Goal: Complete application form

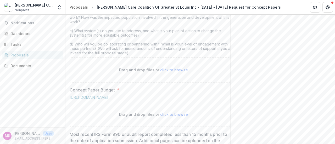
scroll to position [245, 0]
click at [181, 72] on span "click to browse" at bounding box center [174, 69] width 28 height 4
type input "**********"
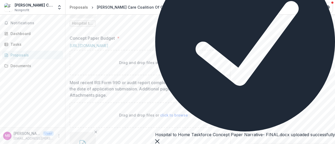
scroll to position [379, 0]
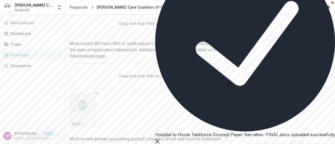
click at [164, 26] on span "click to browse" at bounding box center [174, 23] width 28 height 4
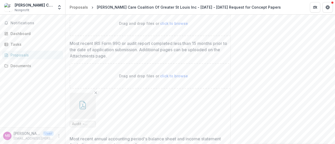
type input "**********"
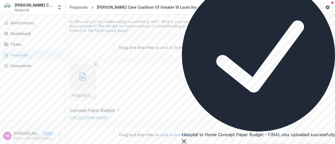
scroll to position [0, 0]
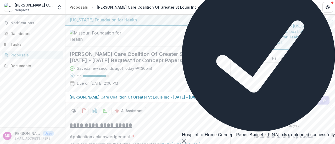
click at [186, 138] on button "Close" at bounding box center [184, 141] width 4 height 6
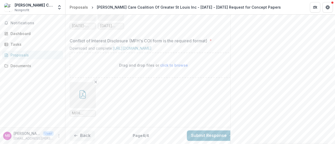
scroll to position [663, 0]
click at [27, 33] on div "Dashboard" at bounding box center [34, 33] width 48 height 5
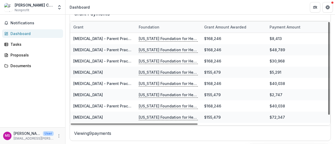
scroll to position [8, 0]
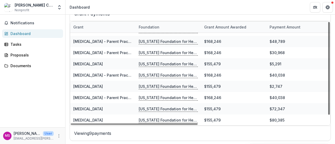
drag, startPoint x: 325, startPoint y: 66, endPoint x: 334, endPoint y: 134, distance: 67.8
click at [329, 115] on div at bounding box center [329, 68] width 2 height 93
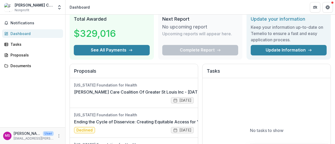
scroll to position [22, 0]
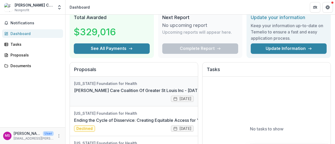
click at [171, 94] on link "[PERSON_NAME] Care Coalition Of Greater St Louis Inc - [DATE] - [DATE] Request …" at bounding box center [175, 90] width 203 height 6
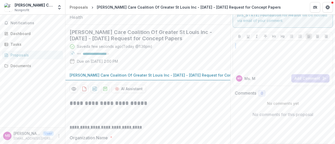
drag, startPoint x: 332, startPoint y: 27, endPoint x: 331, endPoint y: 42, distance: 15.2
click at [331, 42] on div "Send comments or questions to [US_STATE] Foundation for Health in the box below…" at bounding box center [282, 58] width 104 height 130
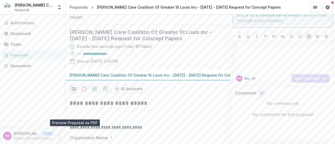
click at [75, 90] on icon "Preview a45307e6-1830-45c4-9630-06d1122bc672-0.pdf" at bounding box center [74, 88] width 4 height 3
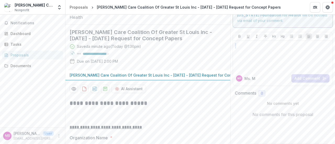
click at [94, 91] on icon "download-proposal" at bounding box center [95, 89] width 4 height 5
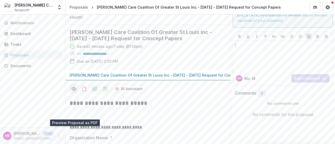
click at [75, 91] on icon "Preview a45307e6-1830-45c4-9630-06d1122bc672-0.pdf" at bounding box center [73, 88] width 5 height 5
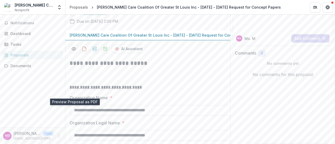
scroll to position [60, 0]
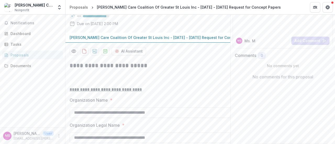
click at [159, 40] on p "[PERSON_NAME] Care Coalition Of Greater St Louis Inc - [DATE] - [DATE] Request …" at bounding box center [162, 37] width 184 height 5
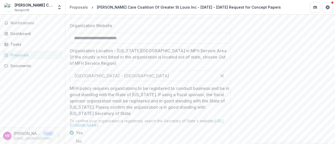
scroll to position [775, 0]
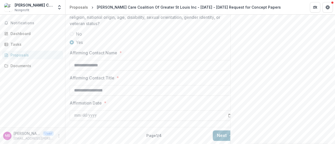
click at [217, 131] on button "Next" at bounding box center [224, 135] width 24 height 10
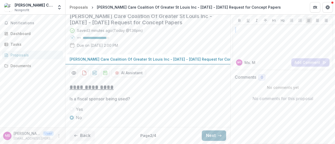
click at [215, 137] on button "Next" at bounding box center [213, 135] width 24 height 10
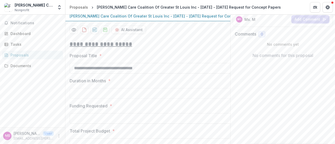
scroll to position [510, 0]
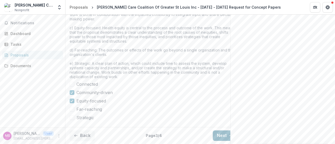
click at [217, 132] on button "Next" at bounding box center [224, 135] width 24 height 10
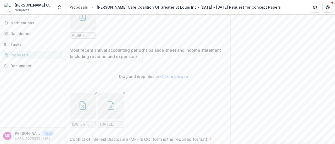
scroll to position [663, 0]
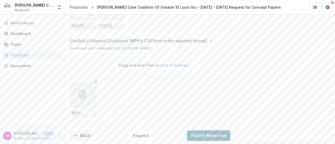
click at [202, 130] on button "Submit Response" at bounding box center [212, 135] width 50 height 10
click at [86, 130] on button "Back" at bounding box center [82, 135] width 25 height 10
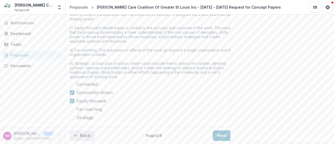
scroll to position [510, 0]
drag, startPoint x: 332, startPoint y: 125, endPoint x: 331, endPoint y: 68, distance: 57.0
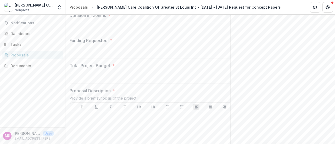
scroll to position [149, 0]
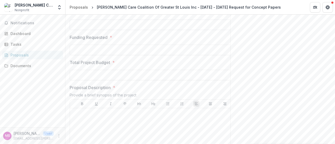
click at [120, 30] on input "Duration in Months *" at bounding box center [153, 25] width 167 height 10
type input "**"
click at [115, 55] on input "Funding Requested *" at bounding box center [153, 50] width 167 height 10
type input "********"
click at [111, 80] on input "Total Project Budget *" at bounding box center [153, 75] width 167 height 10
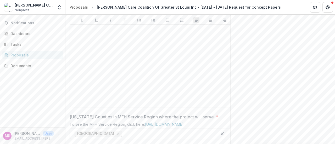
scroll to position [237, 0]
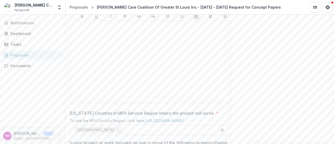
type input "********"
click at [140, 101] on div at bounding box center [153, 62] width 163 height 78
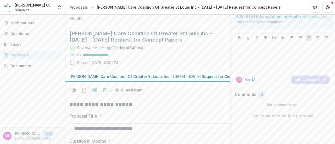
scroll to position [17, 0]
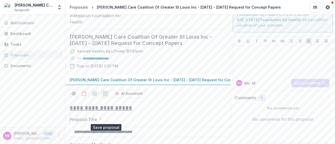
click at [105, 96] on icon "download-proposal" at bounding box center [104, 93] width 5 height 5
